Goal: Navigation & Orientation: Find specific page/section

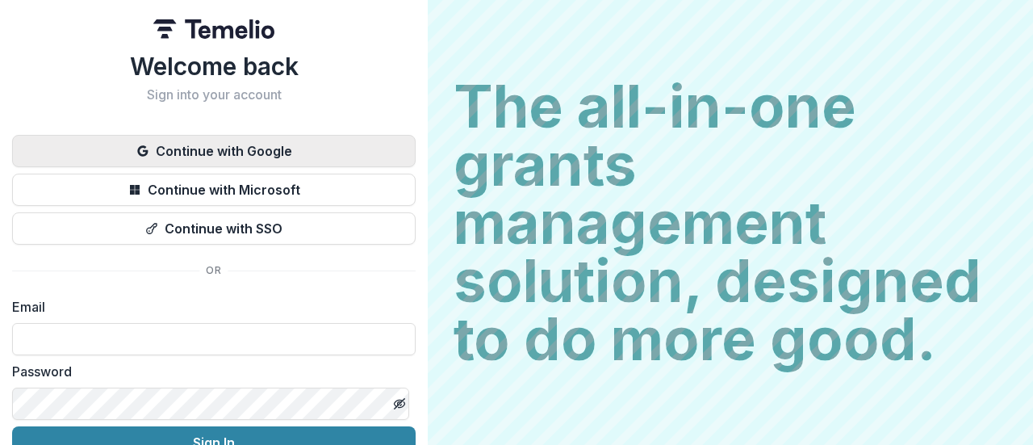
click at [246, 154] on button "Continue with Google" at bounding box center [214, 151] width 404 height 32
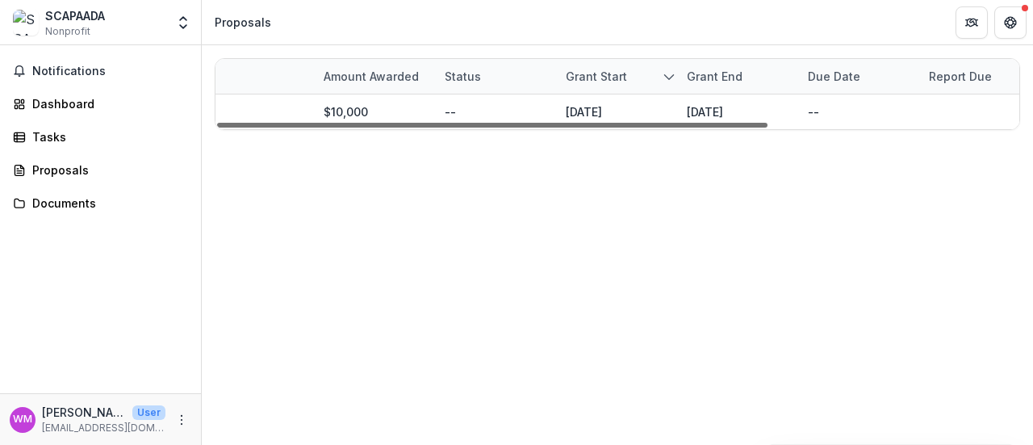
scroll to position [0, 366]
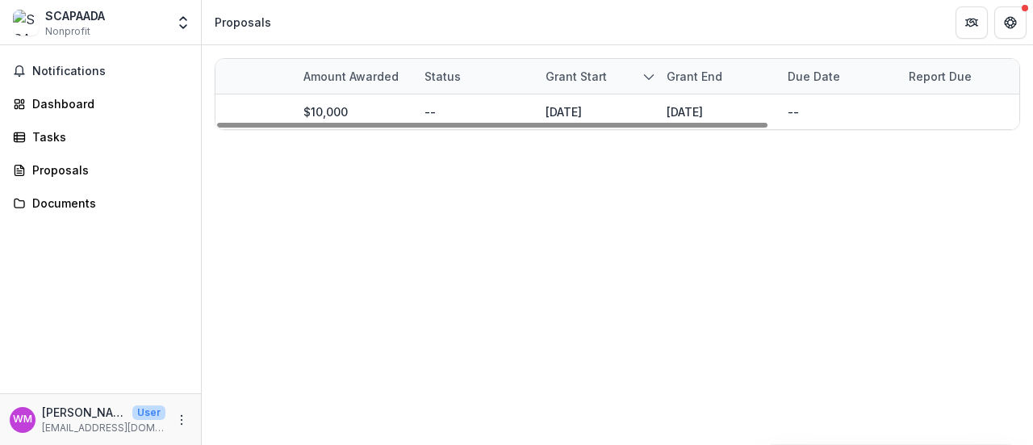
drag, startPoint x: 285, startPoint y: 123, endPoint x: 656, endPoint y: 136, distance: 370.8
click at [600, 128] on div at bounding box center [492, 125] width 551 height 5
click at [940, 82] on div "Report Due" at bounding box center [940, 76] width 82 height 17
drag, startPoint x: 712, startPoint y: 223, endPoint x: 703, endPoint y: 224, distance: 9.0
click at [706, 224] on div "Grant Foundation Amount awarded Status Grant start Grant end Due Date Report Du…" at bounding box center [618, 245] width 832 height 400
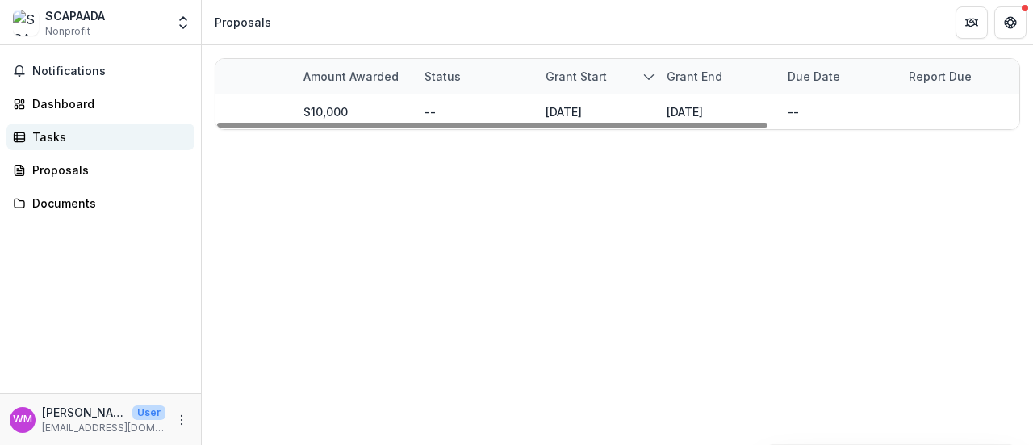
click at [73, 132] on div "Tasks" at bounding box center [106, 136] width 149 height 17
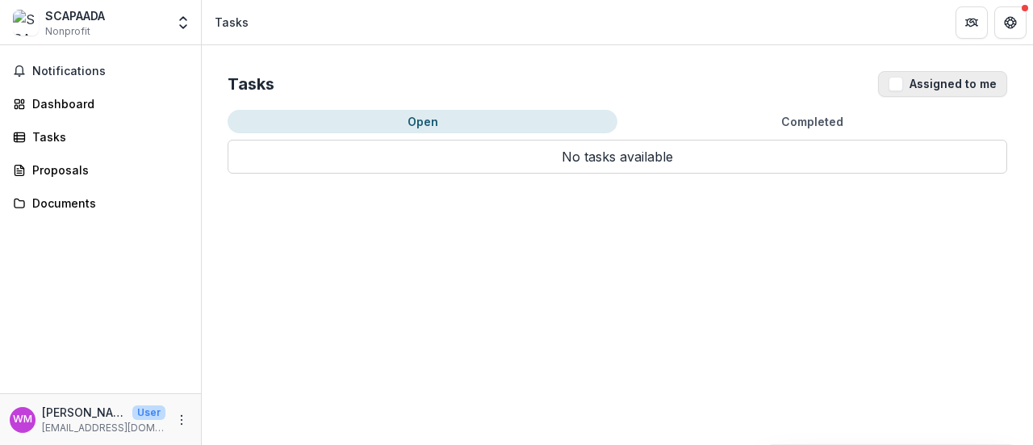
click at [948, 85] on button "Assigned to me" at bounding box center [942, 84] width 129 height 26
click at [942, 85] on button "Assigned to me" at bounding box center [942, 84] width 129 height 26
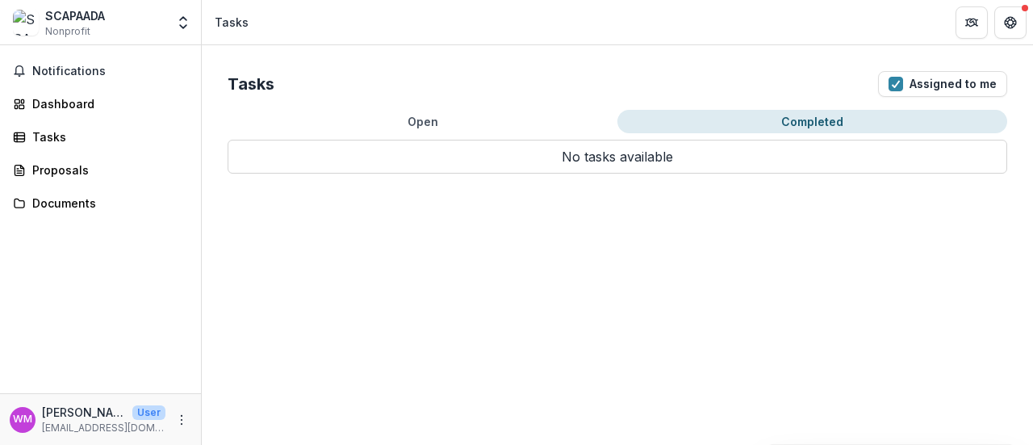
click at [806, 122] on button "Completed" at bounding box center [813, 121] width 390 height 23
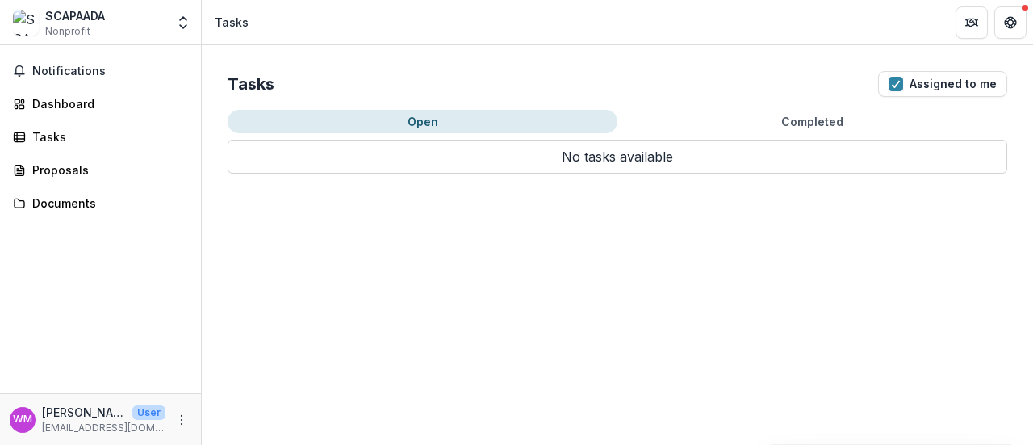
click at [435, 117] on button "Open" at bounding box center [423, 121] width 390 height 23
click at [945, 80] on button "Assigned to me" at bounding box center [942, 84] width 129 height 26
click at [93, 70] on span "Notifications" at bounding box center [110, 72] width 156 height 14
click at [86, 106] on div "Dashboard" at bounding box center [106, 103] width 149 height 17
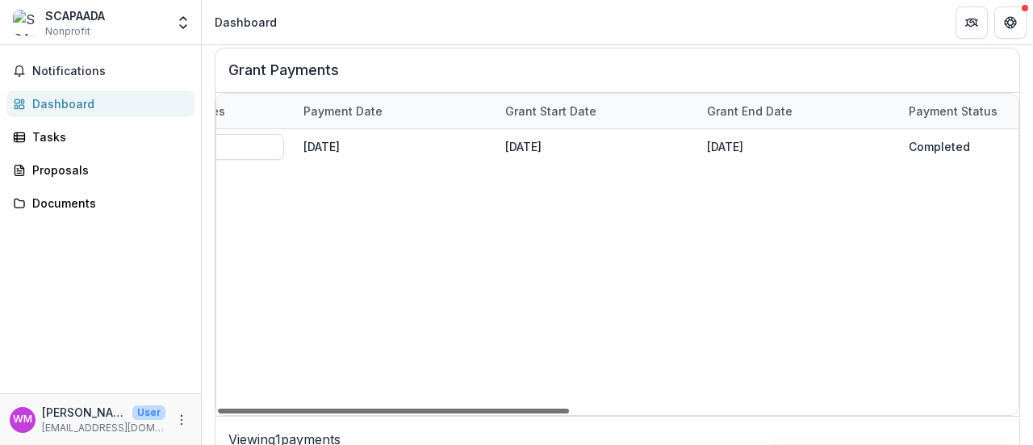
scroll to position [0, 934]
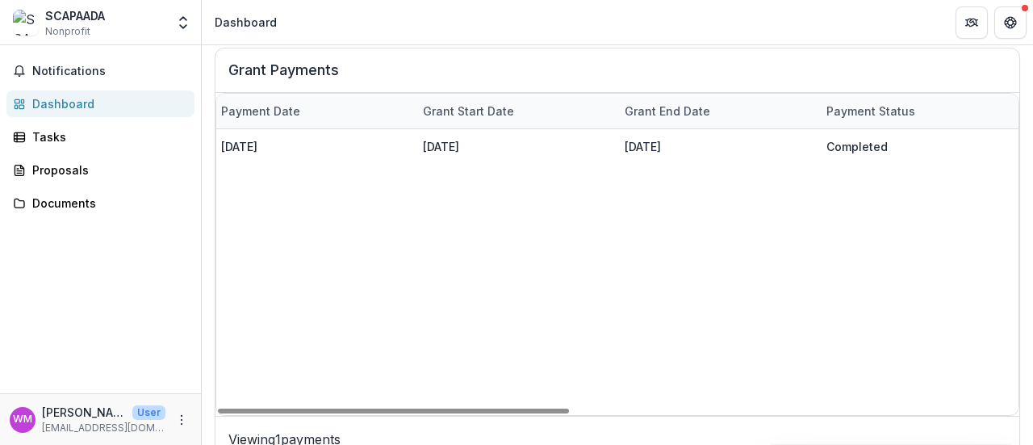
drag, startPoint x: 528, startPoint y: 408, endPoint x: 972, endPoint y: 383, distance: 444.7
click at [569, 408] on div at bounding box center [393, 410] width 351 height 5
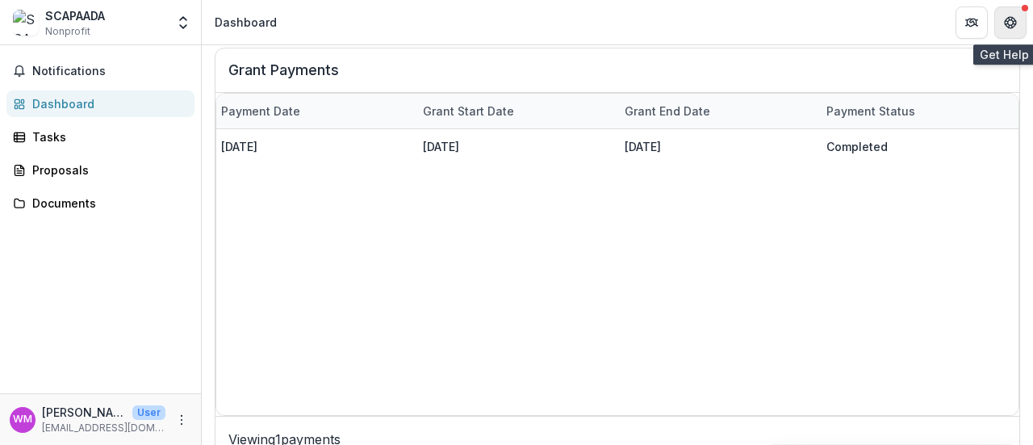
click at [1020, 12] on button "Get Help" at bounding box center [1011, 22] width 32 height 32
